Goal: Task Accomplishment & Management: Use online tool/utility

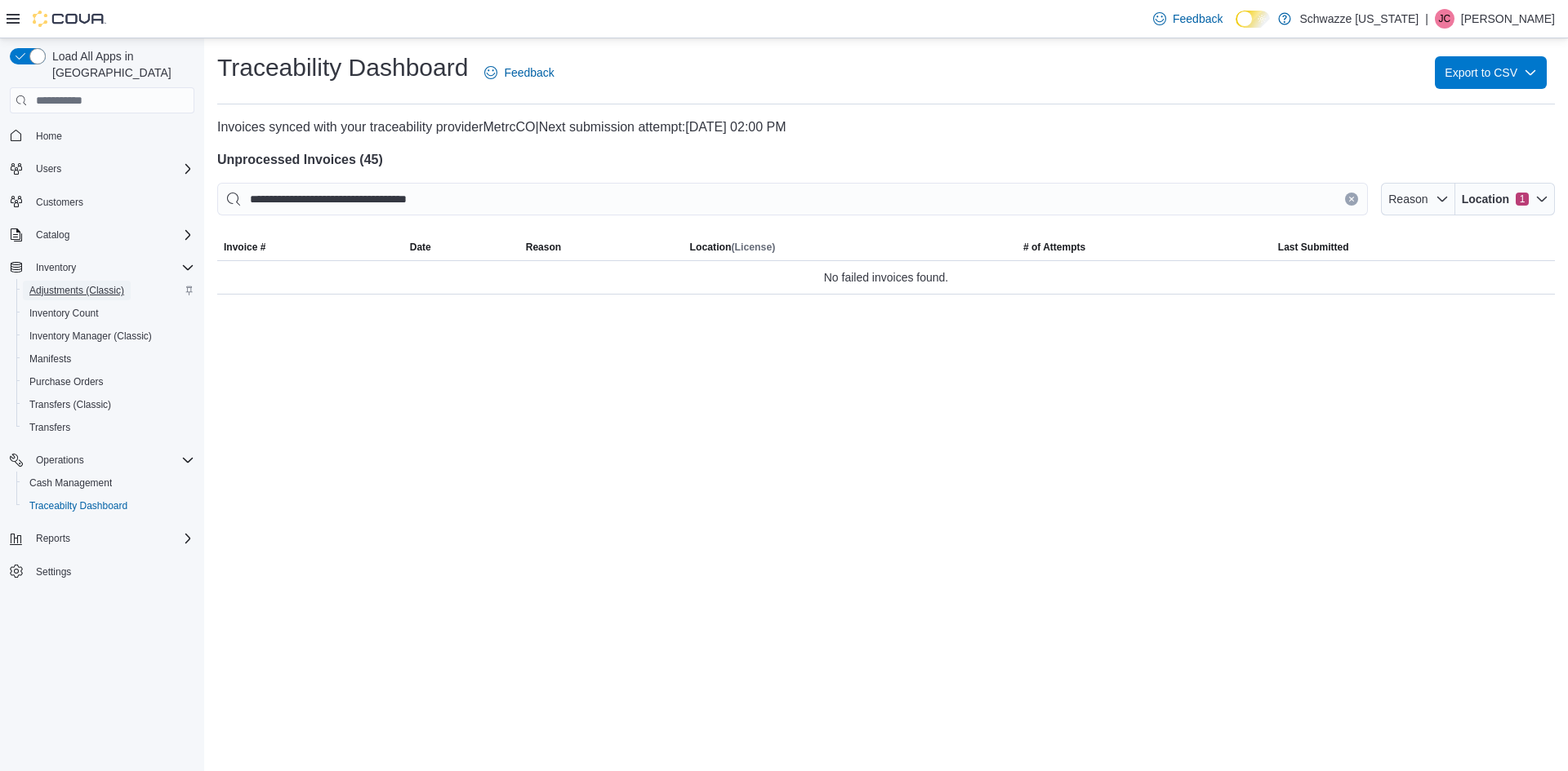
click at [81, 284] on span "Adjustments (Classic)" at bounding box center [76, 290] width 94 height 13
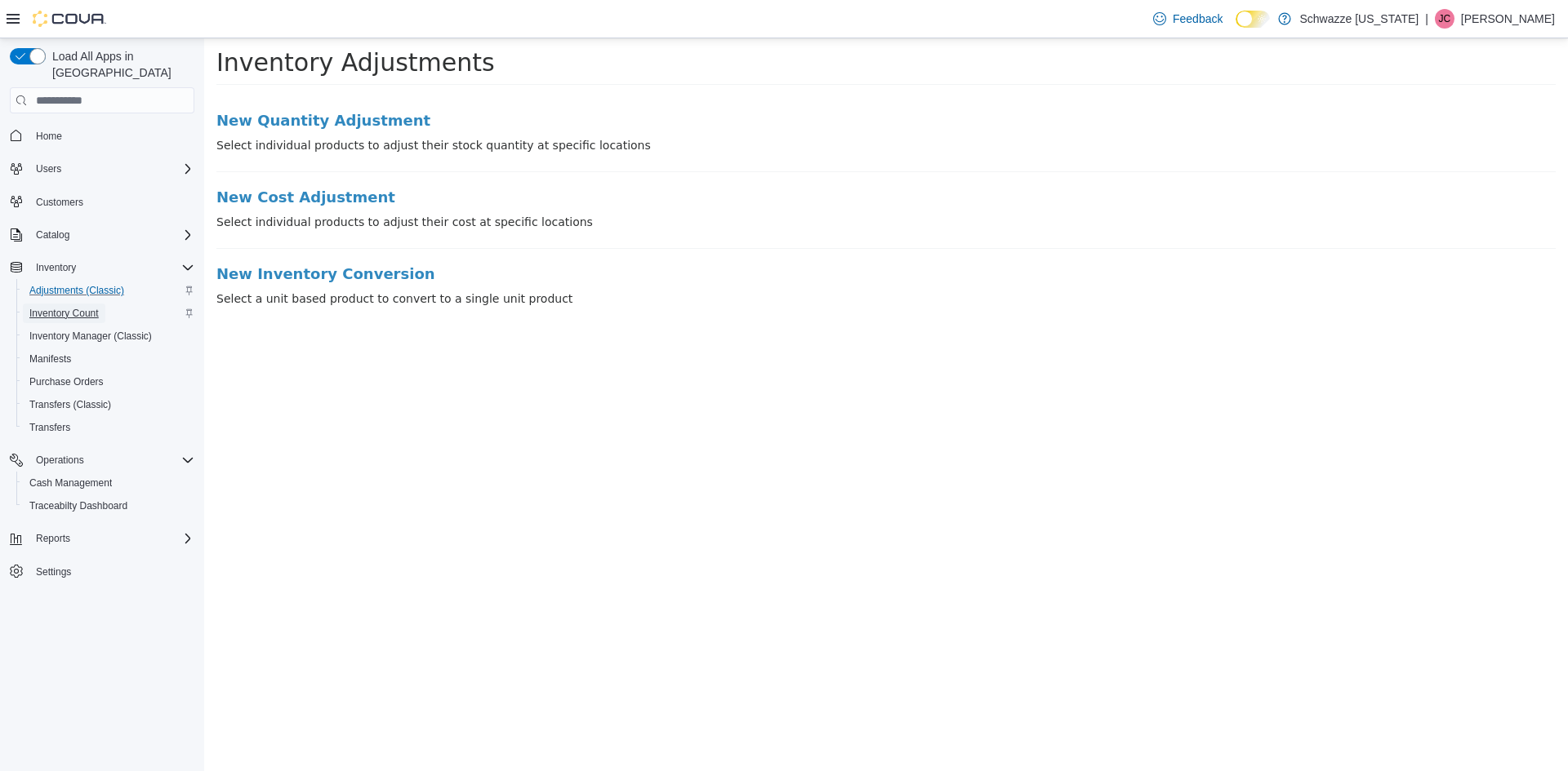
click at [68, 307] on span "Inventory Count" at bounding box center [64, 313] width 69 height 13
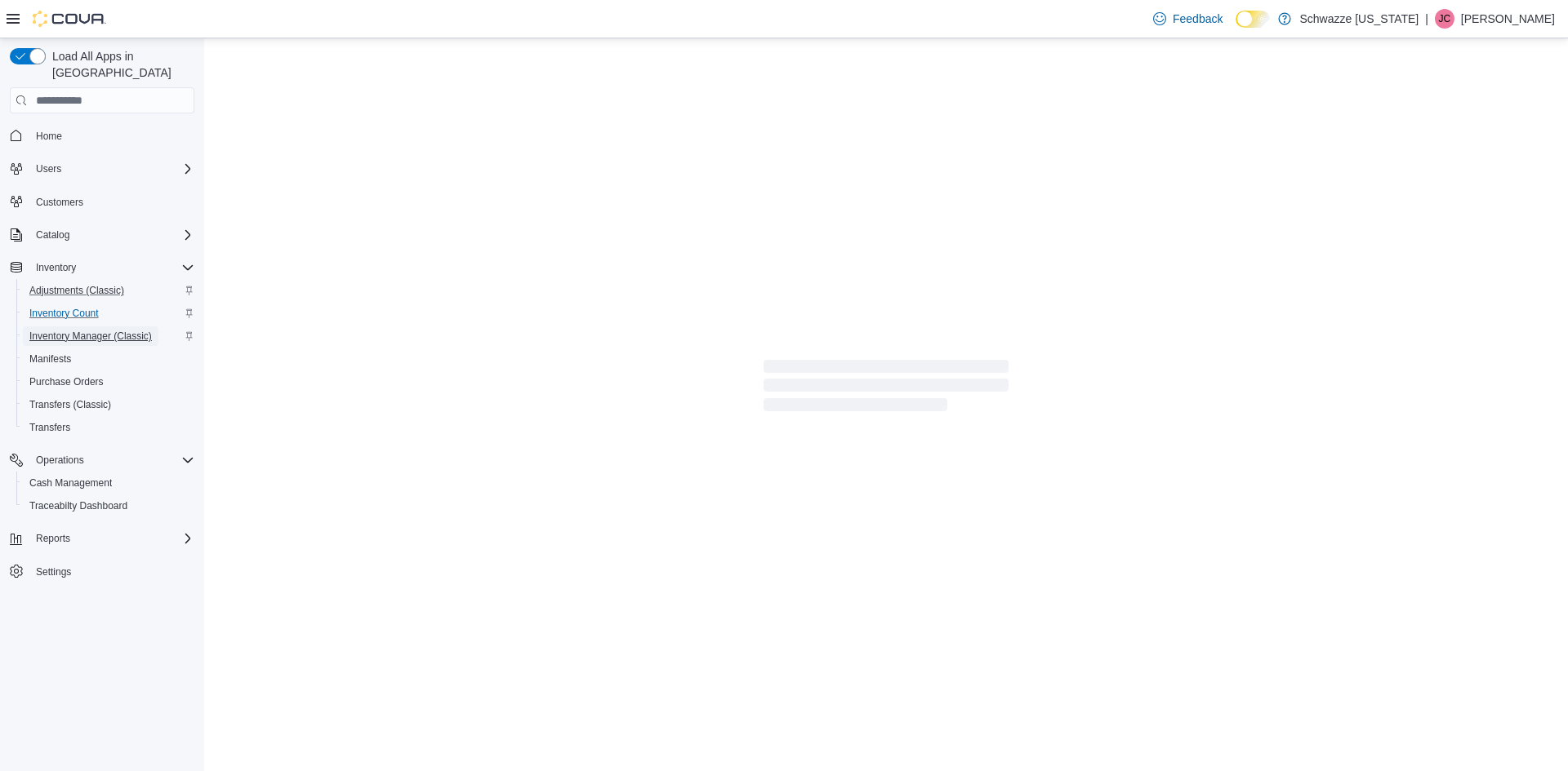
click at [79, 330] on span "Inventory Manager (Classic)" at bounding box center [90, 336] width 122 height 13
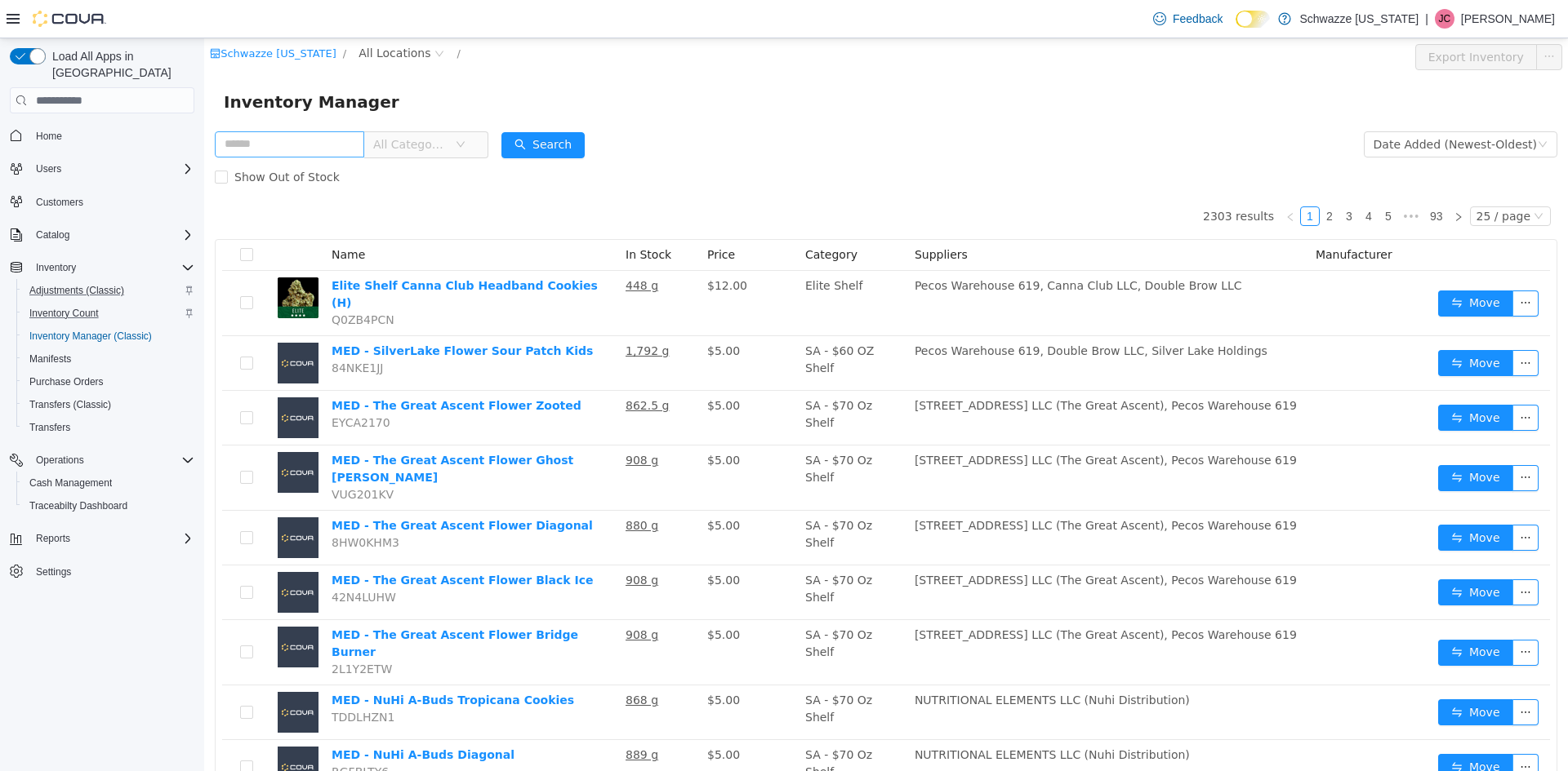
click at [330, 151] on input "text" at bounding box center [289, 145] width 150 height 26
type input "*******"
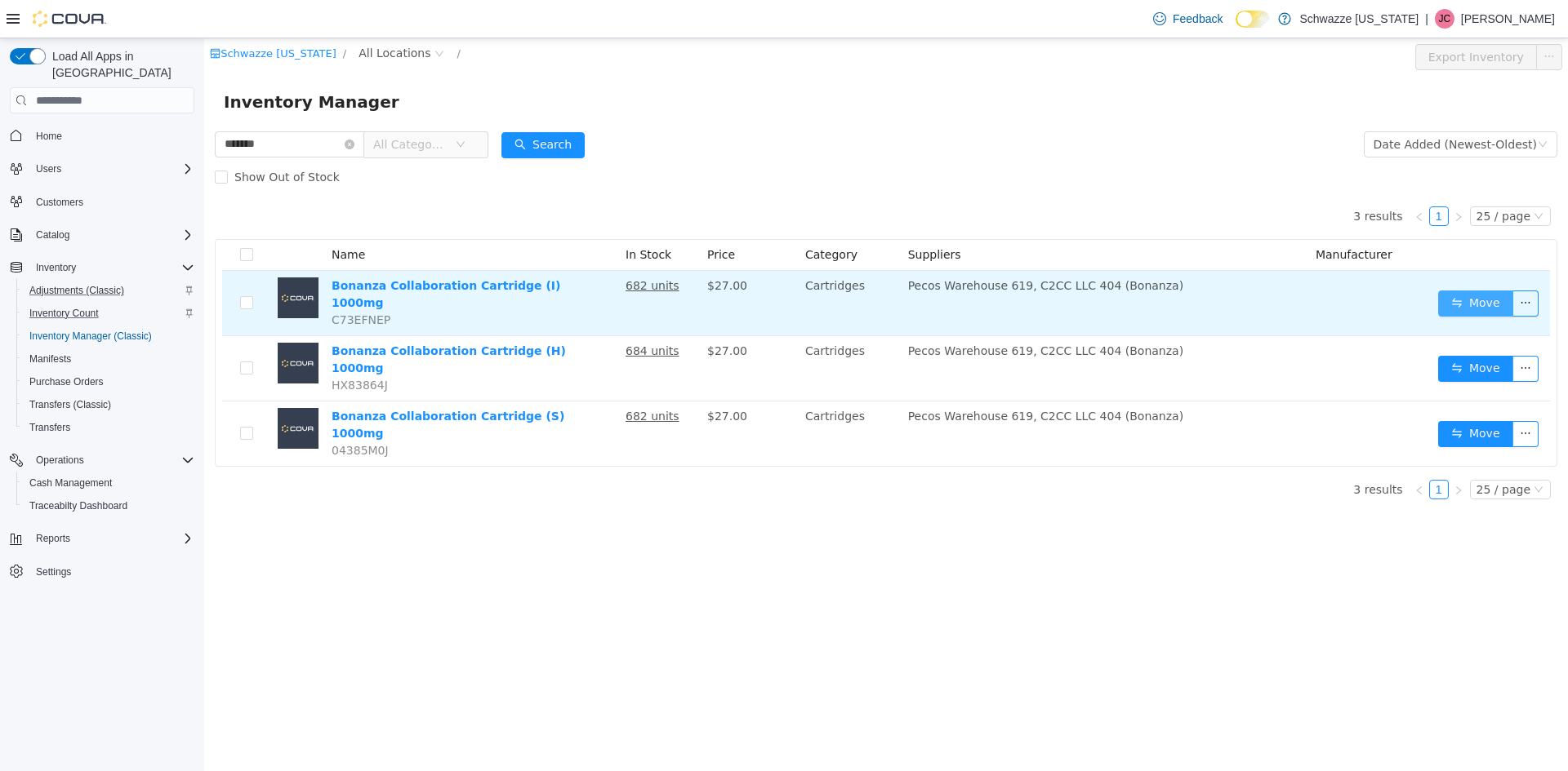
click at [1458, 306] on button "Move" at bounding box center [1475, 304] width 75 height 26
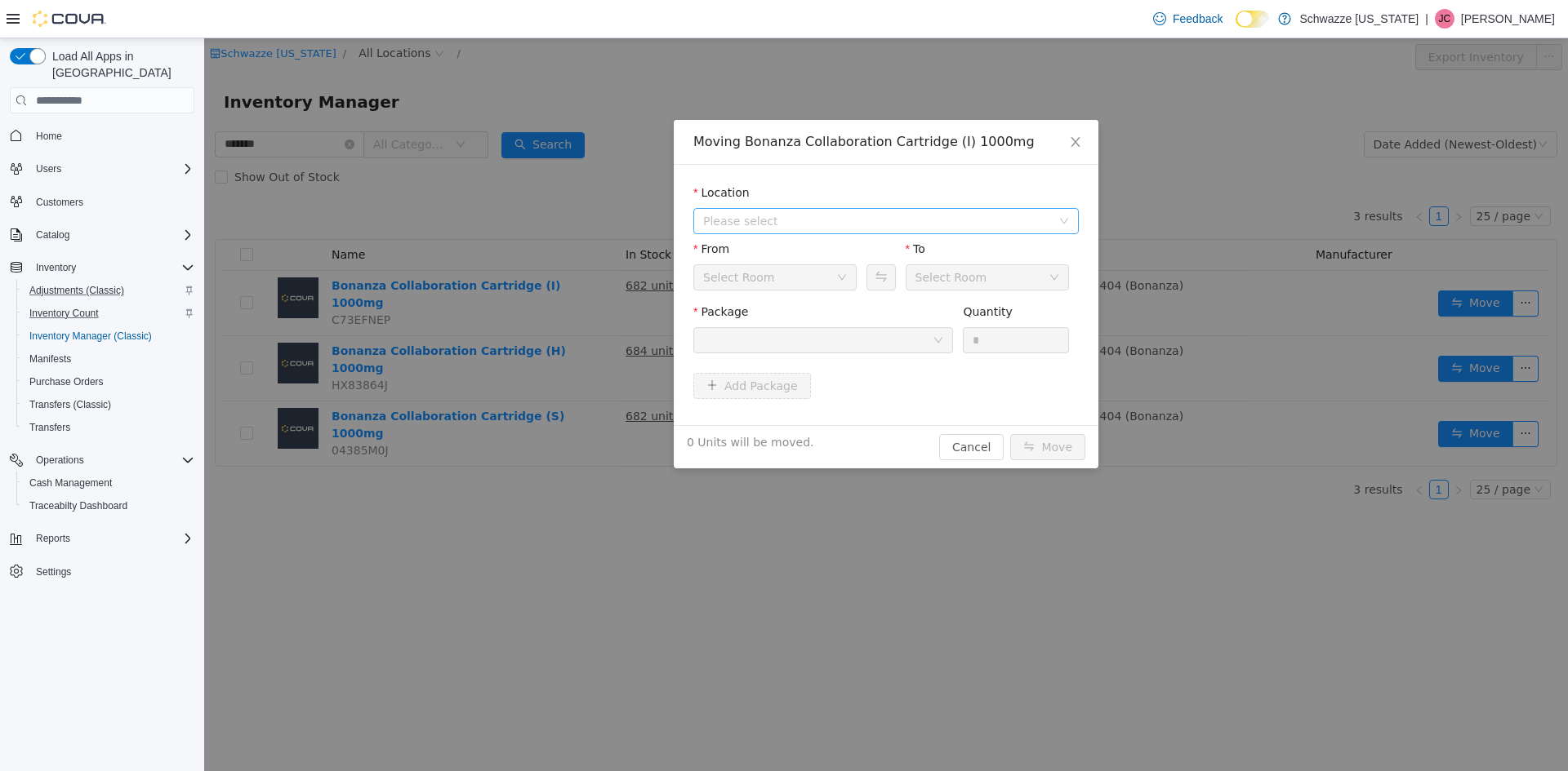
click at [795, 215] on span "Please select" at bounding box center [877, 221] width 348 height 16
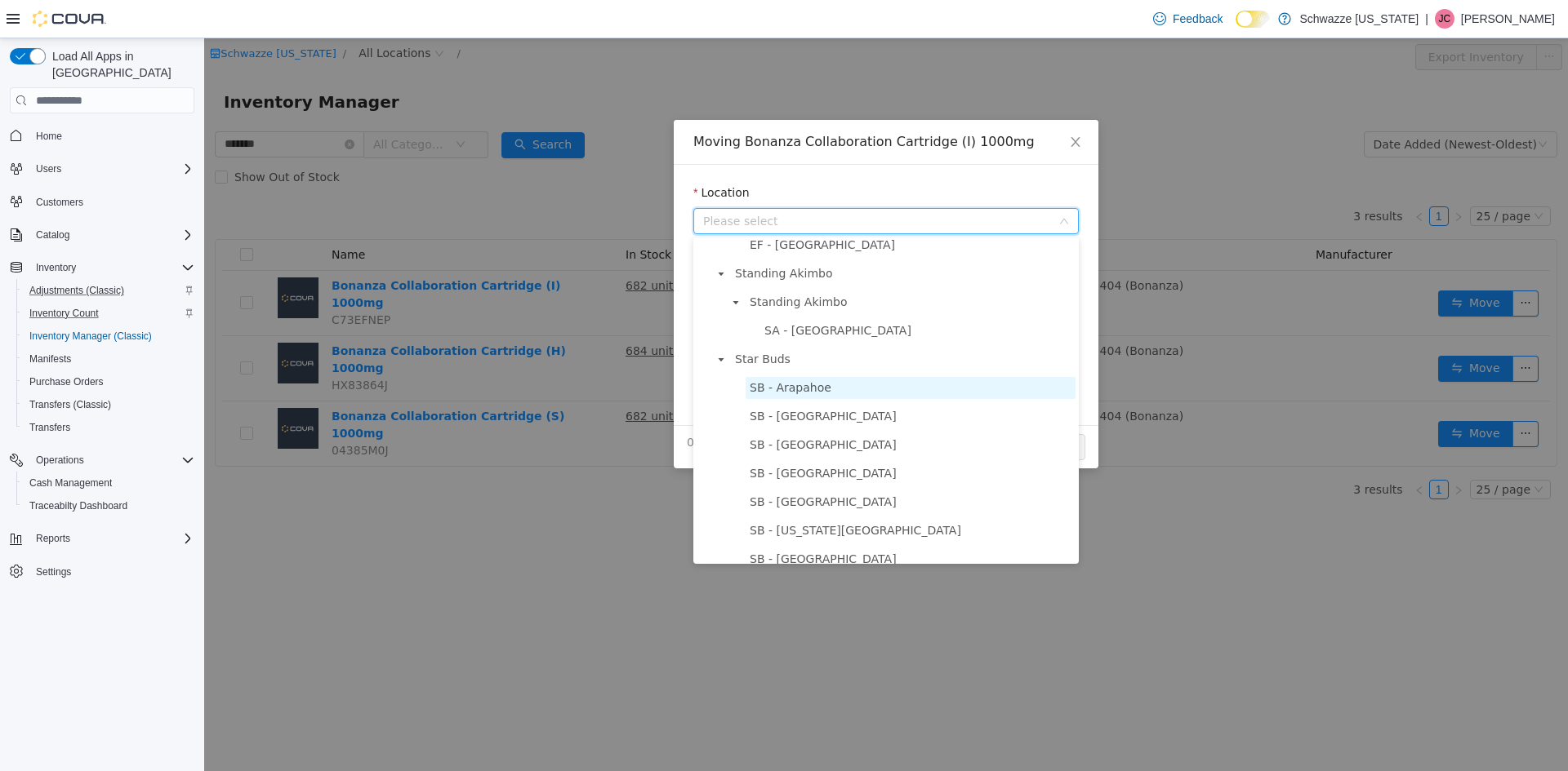
scroll to position [164, 0]
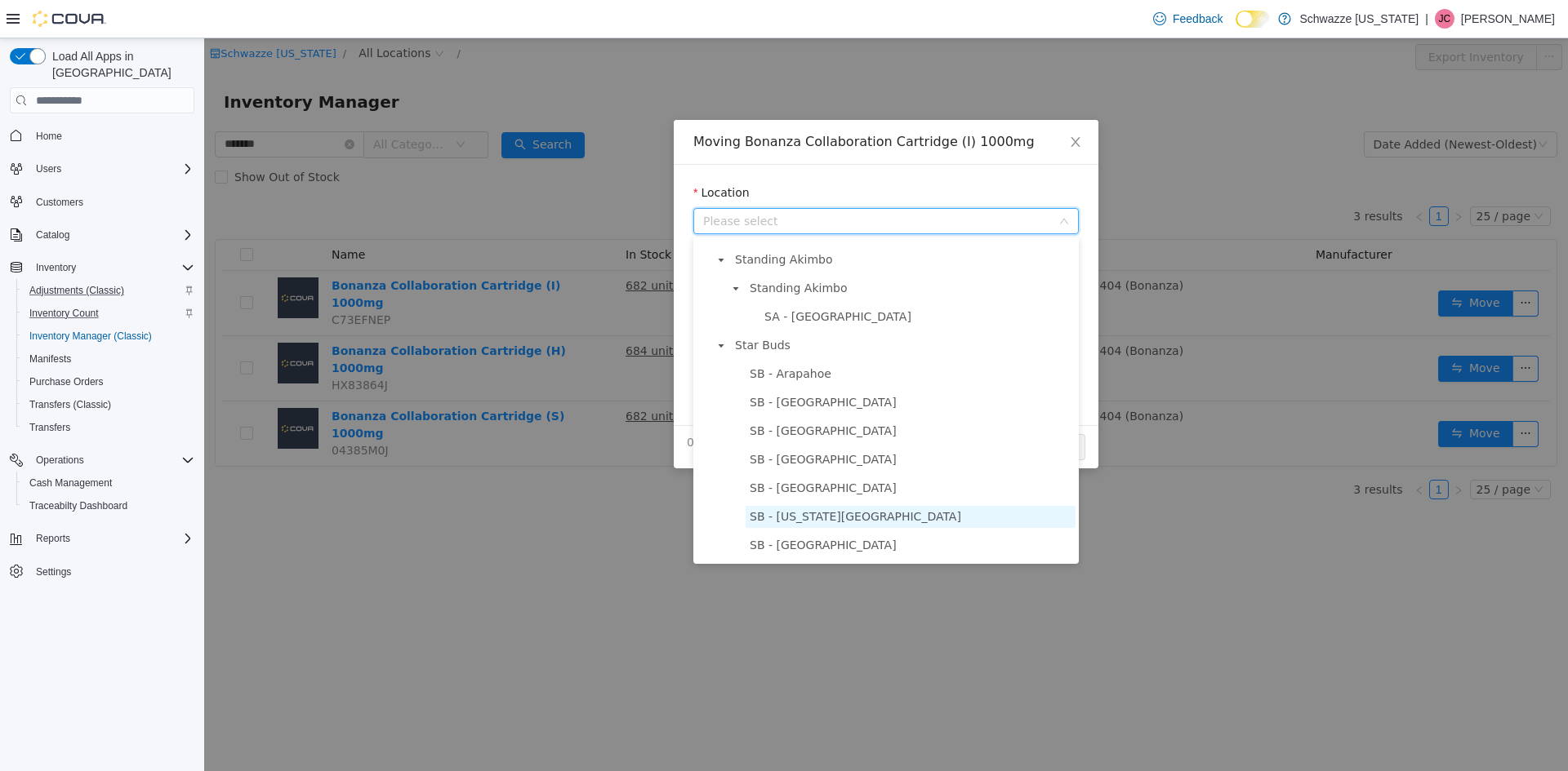
click at [851, 523] on span "SB - [US_STATE][GEOGRAPHIC_DATA]" at bounding box center [855, 516] width 211 height 13
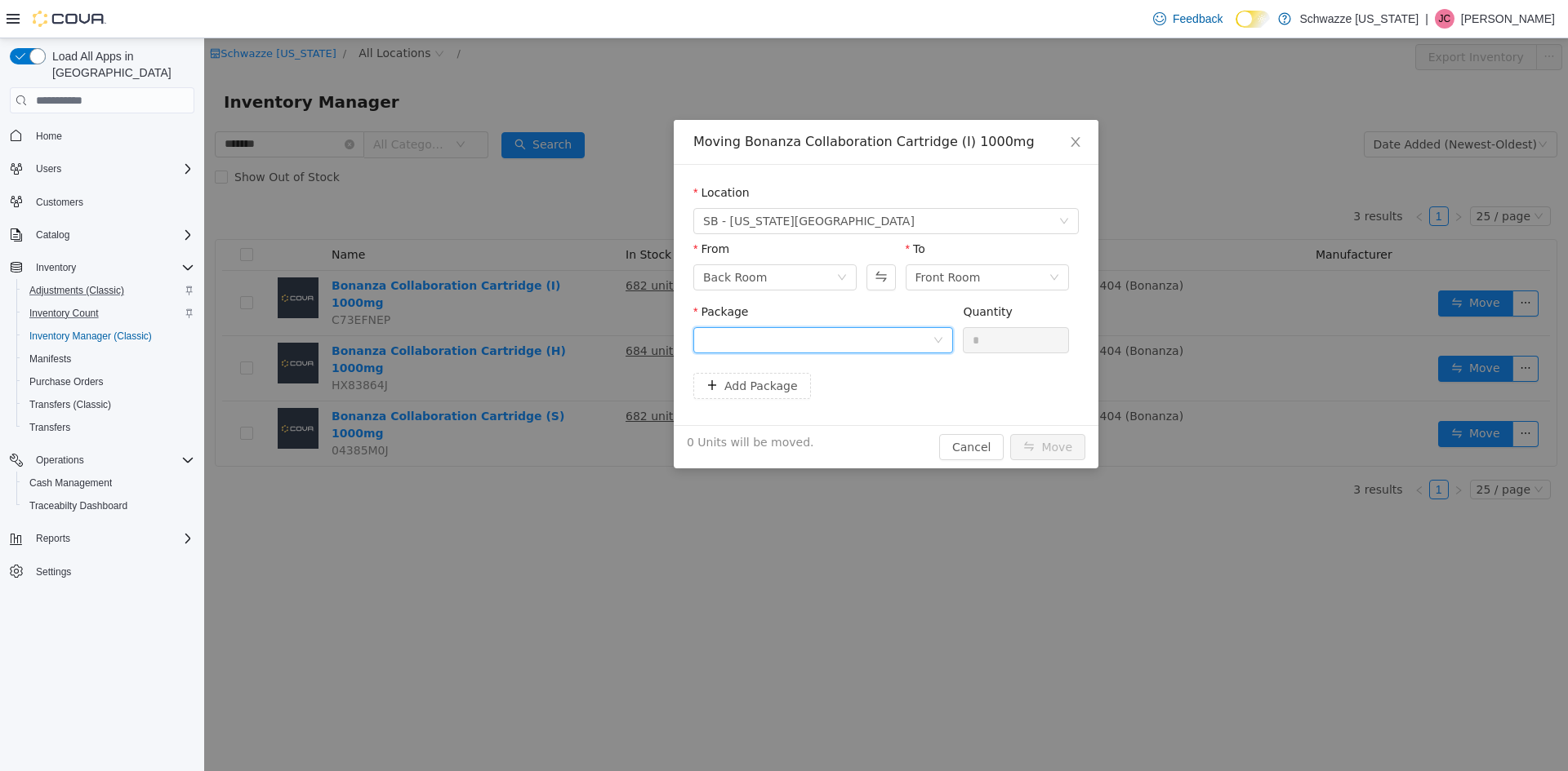
click at [810, 342] on div at bounding box center [817, 340] width 229 height 24
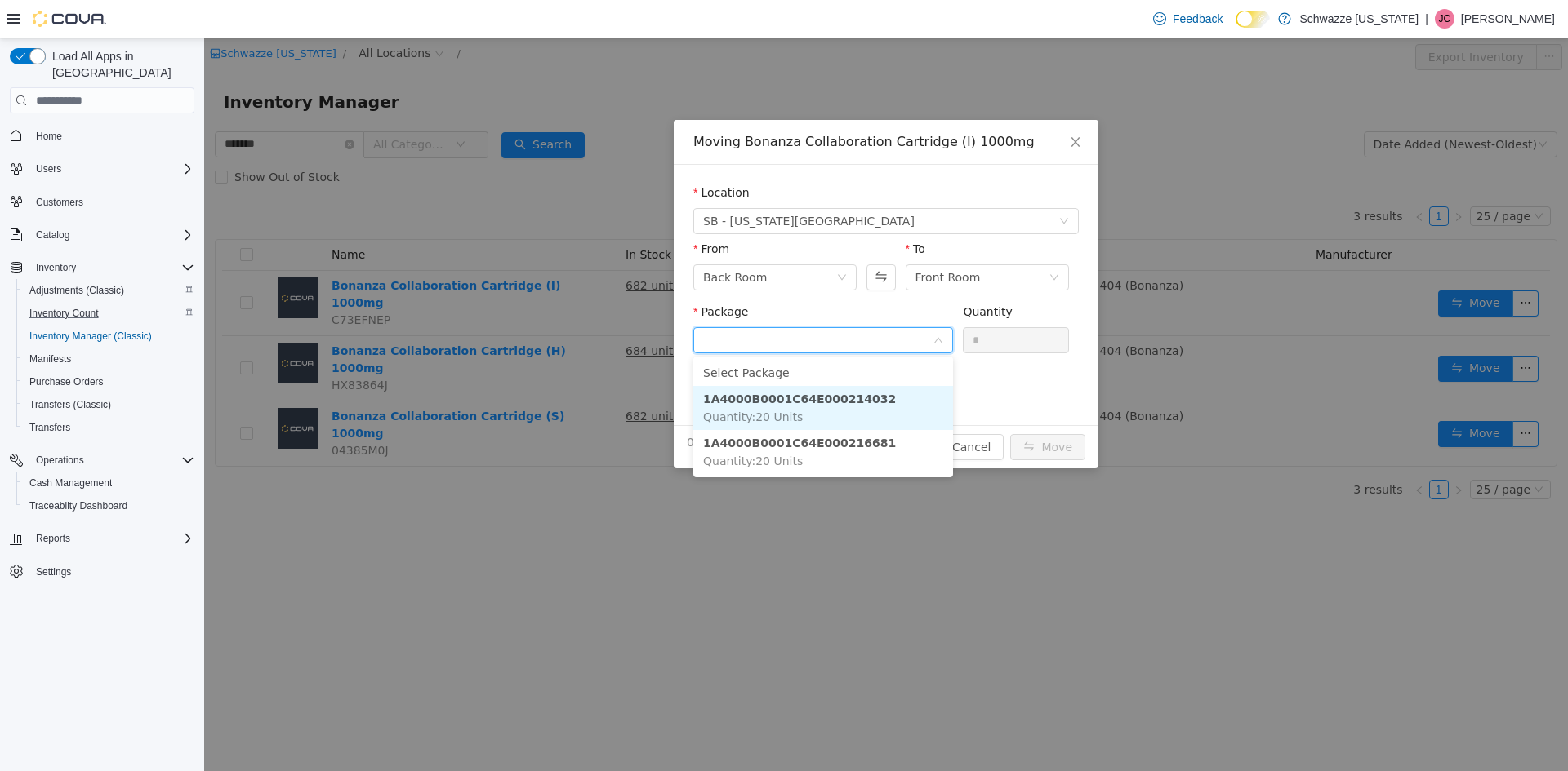
click at [847, 396] on strong "1A4000B0001C64E000214032" at bounding box center [799, 399] width 193 height 13
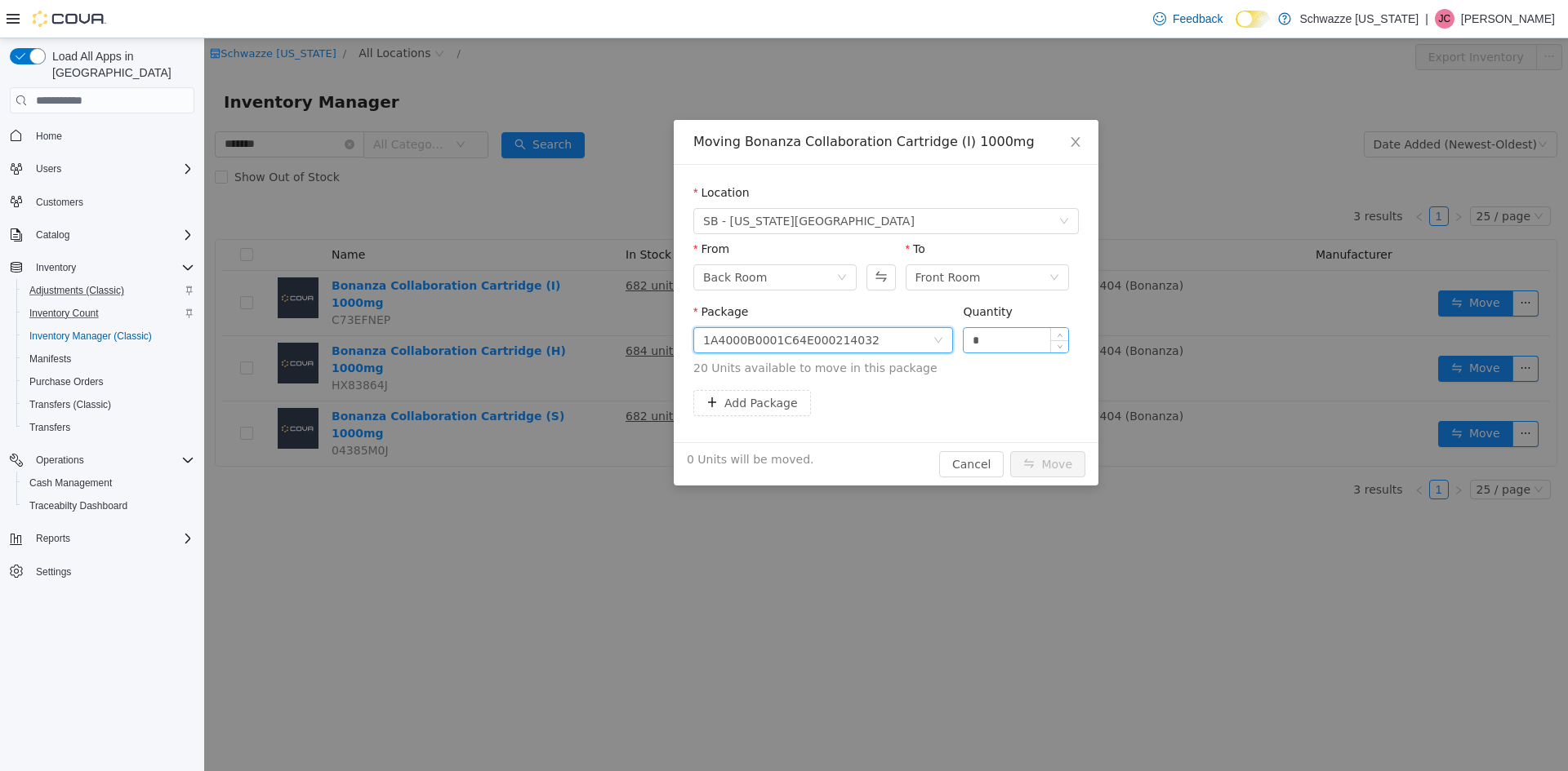
click at [1007, 337] on input "*" at bounding box center [1016, 340] width 105 height 24
type input "**"
click at [1010, 451] on button "Move" at bounding box center [1048, 464] width 75 height 26
